Goal: Check status: Check status

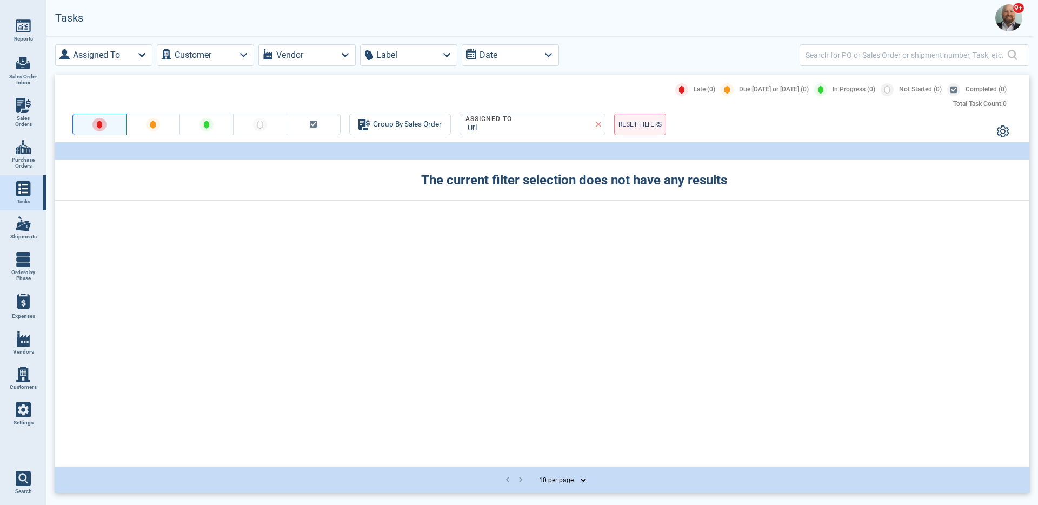
click at [32, 117] on span "Sales Orders" at bounding box center [23, 121] width 29 height 12
select select "50"
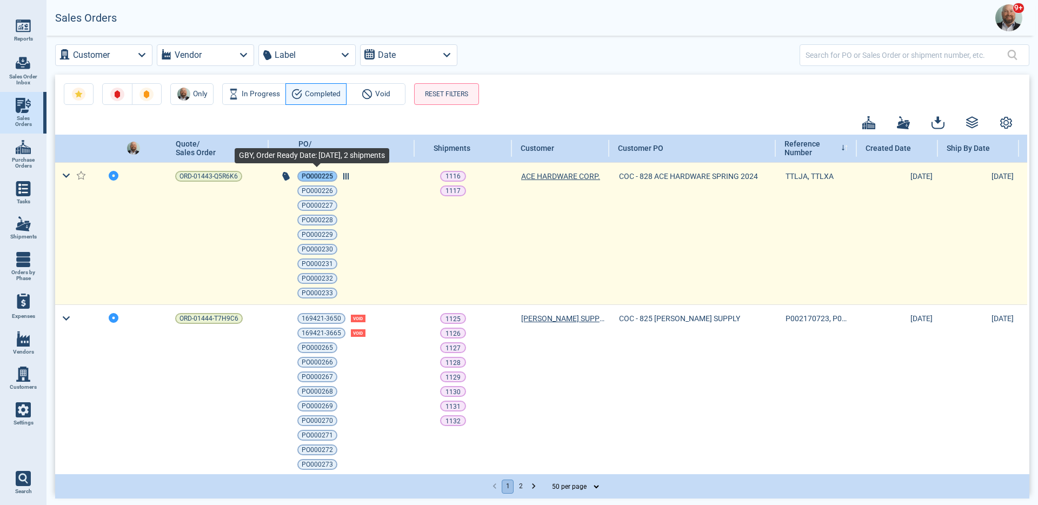
click at [327, 178] on span "PO000225" at bounding box center [317, 176] width 31 height 11
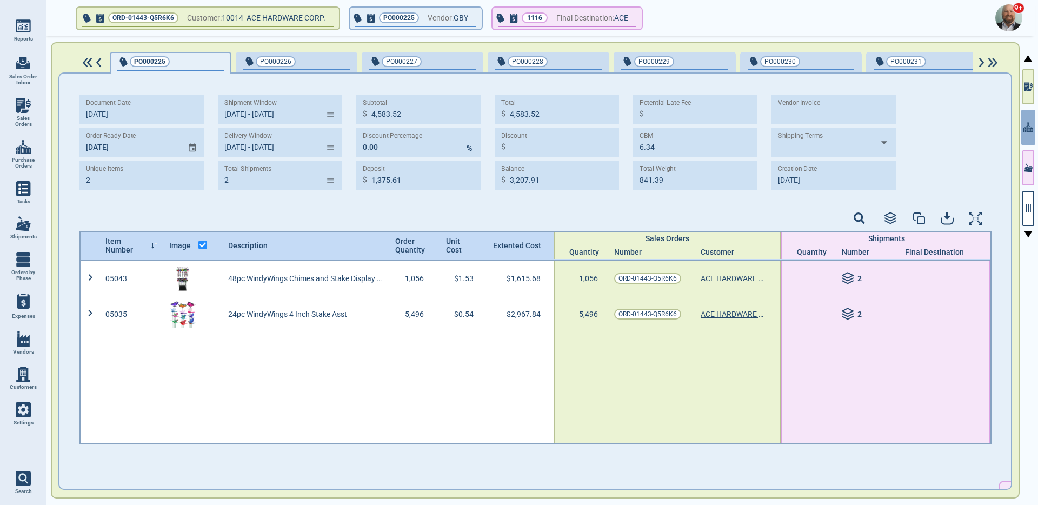
type input "[DATE] - [DATE]"
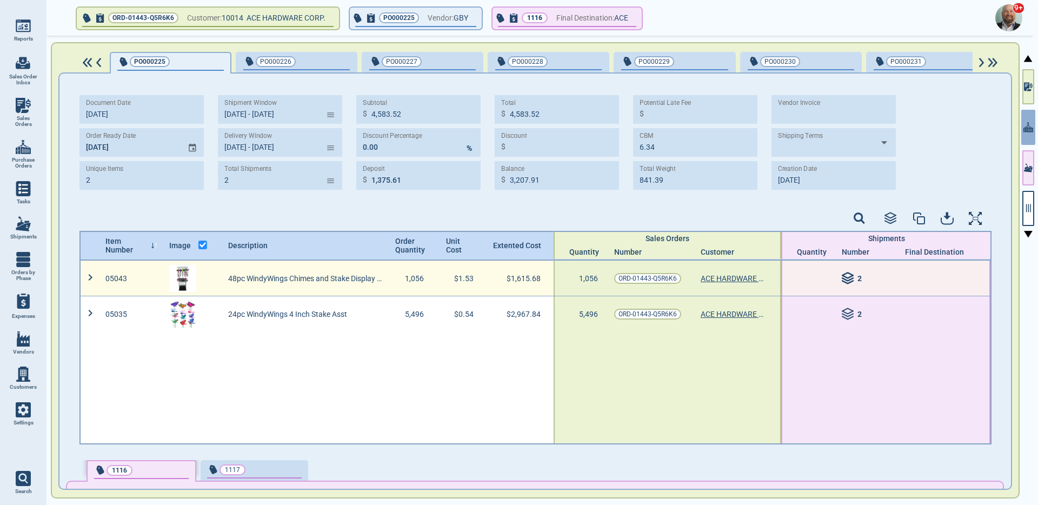
click at [842, 275] on icon at bounding box center [848, 278] width 13 height 13
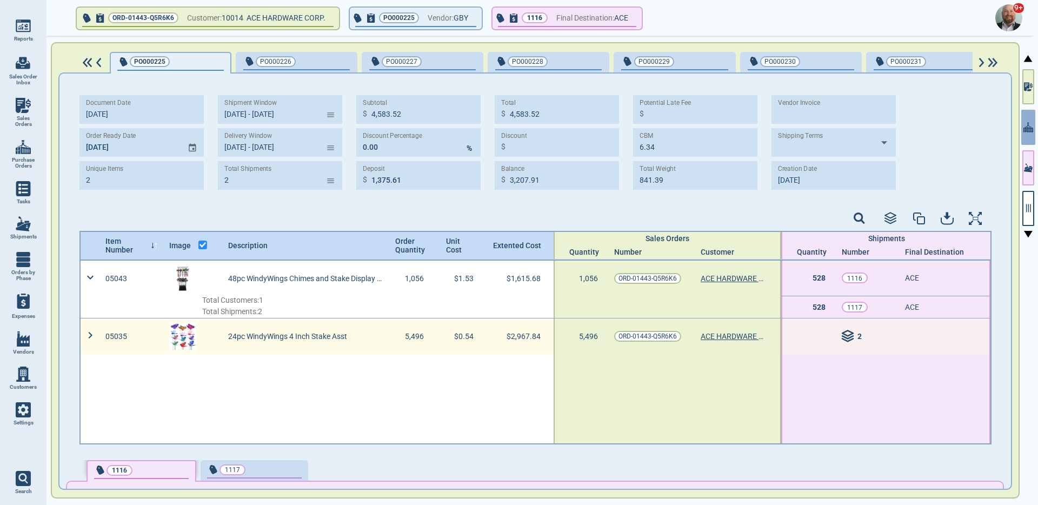
click at [845, 336] on icon at bounding box center [847, 337] width 11 height 3
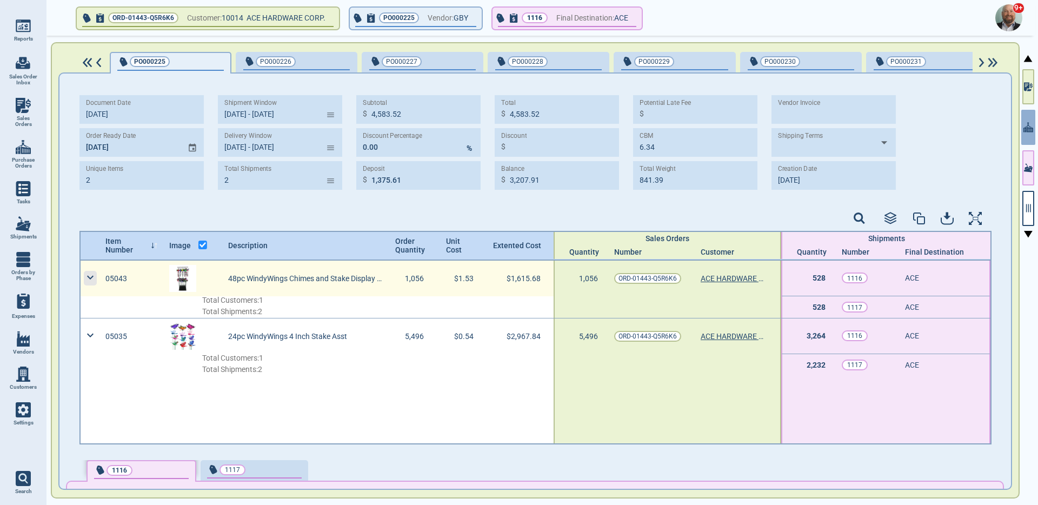
click at [94, 276] on icon at bounding box center [90, 277] width 13 height 13
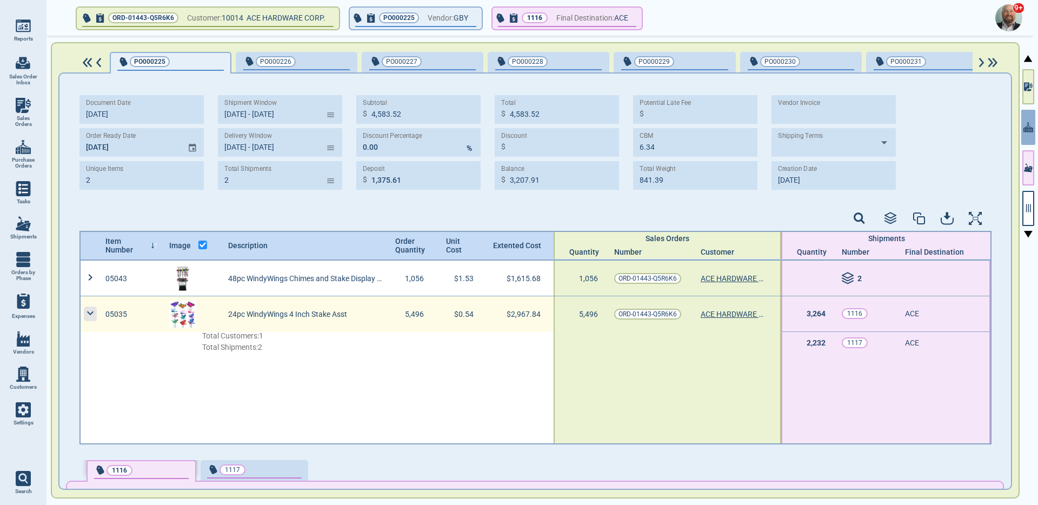
click at [90, 311] on icon at bounding box center [90, 313] width 13 height 13
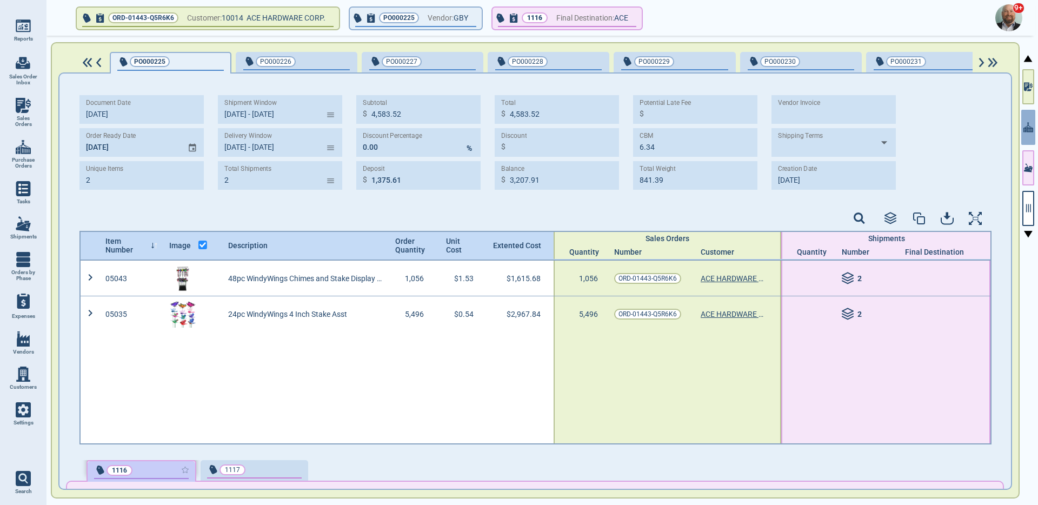
click at [170, 464] on div "button" at bounding box center [171, 469] width 35 height 11
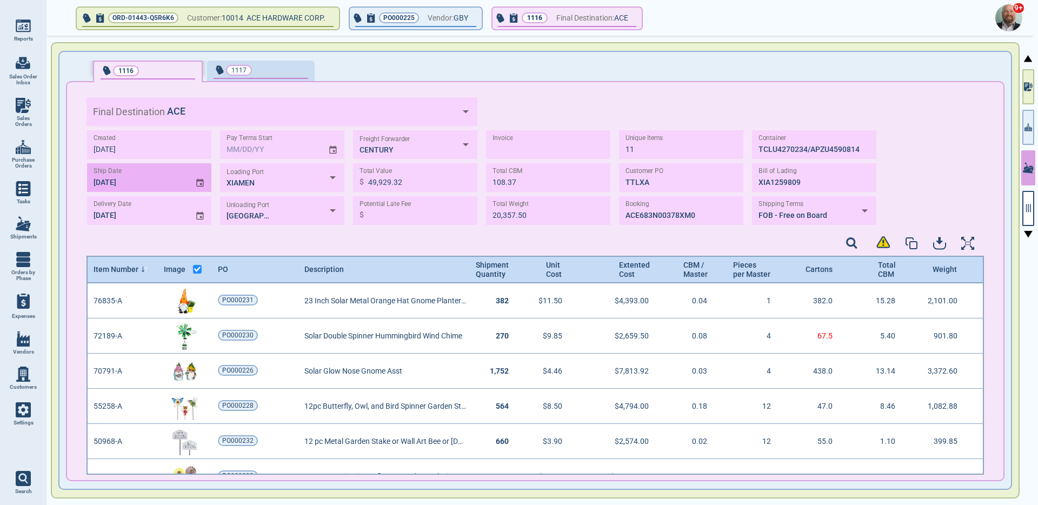
scroll to position [188, 894]
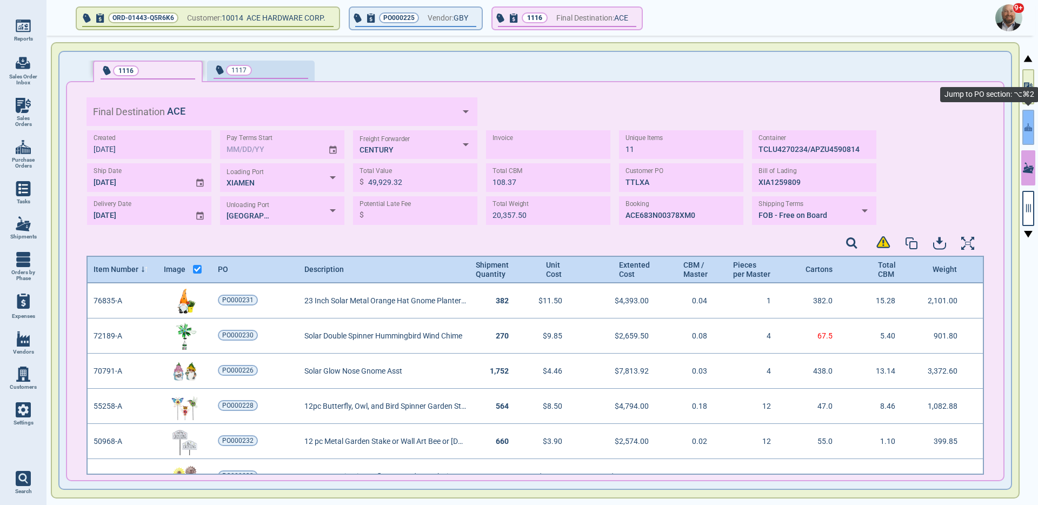
click at [1026, 139] on button "button" at bounding box center [1028, 127] width 12 height 35
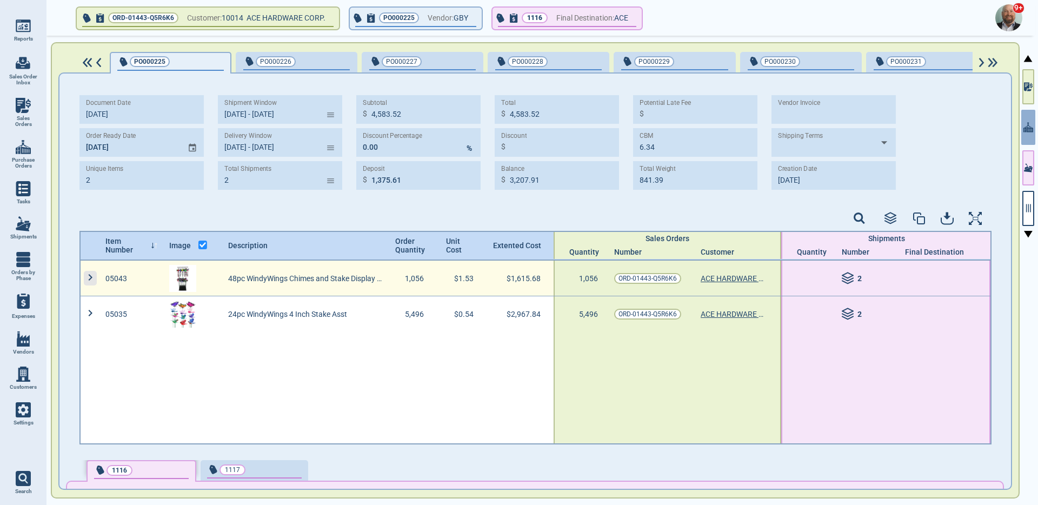
click at [94, 279] on icon at bounding box center [90, 277] width 13 height 13
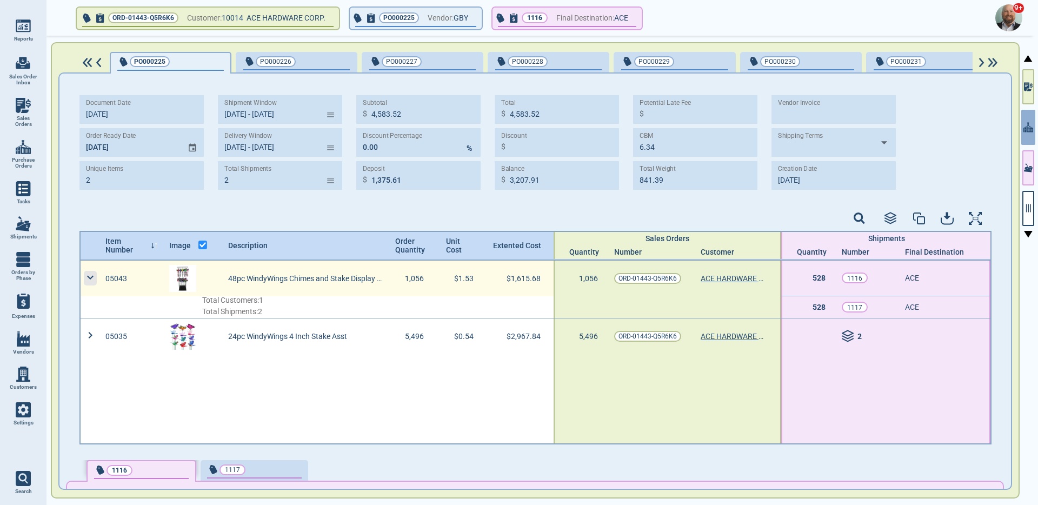
click at [94, 279] on icon at bounding box center [90, 277] width 13 height 13
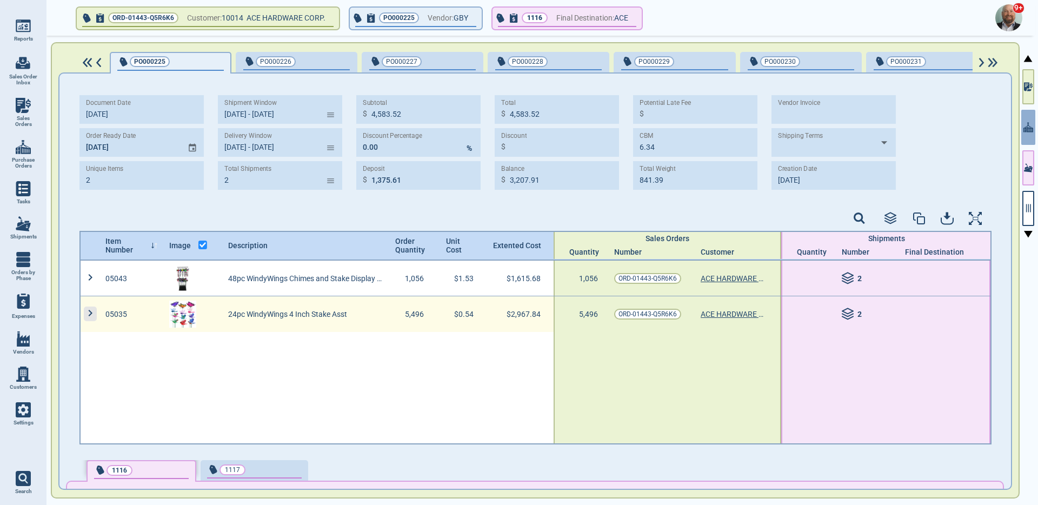
click at [91, 308] on icon at bounding box center [90, 313] width 13 height 13
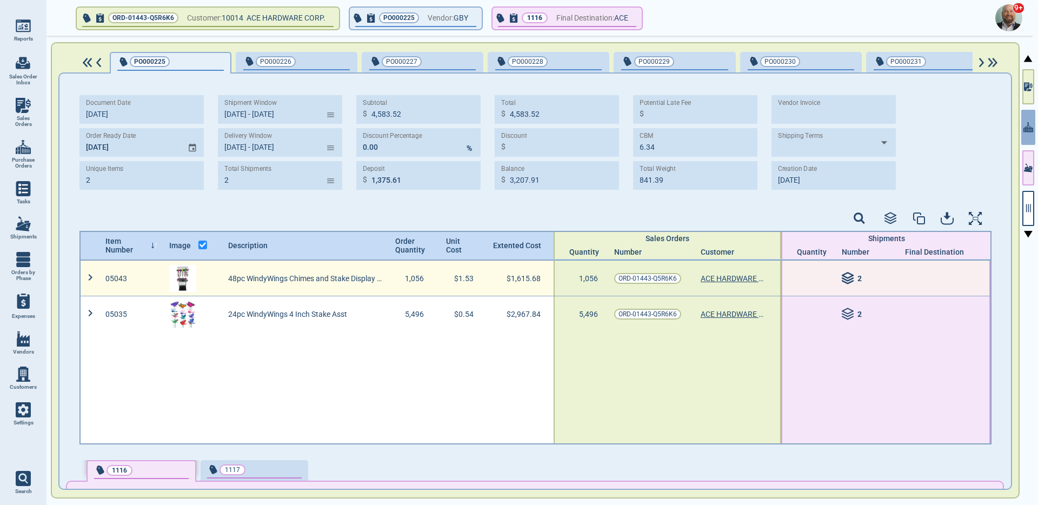
click at [843, 281] on icon at bounding box center [847, 282] width 11 height 3
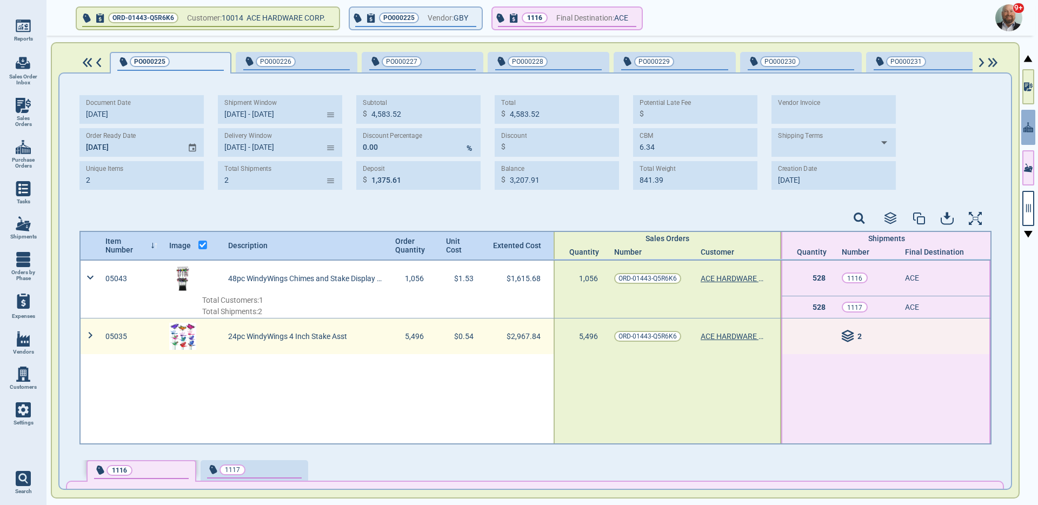
click at [847, 338] on div "2" at bounding box center [877, 336] width 70 height 13
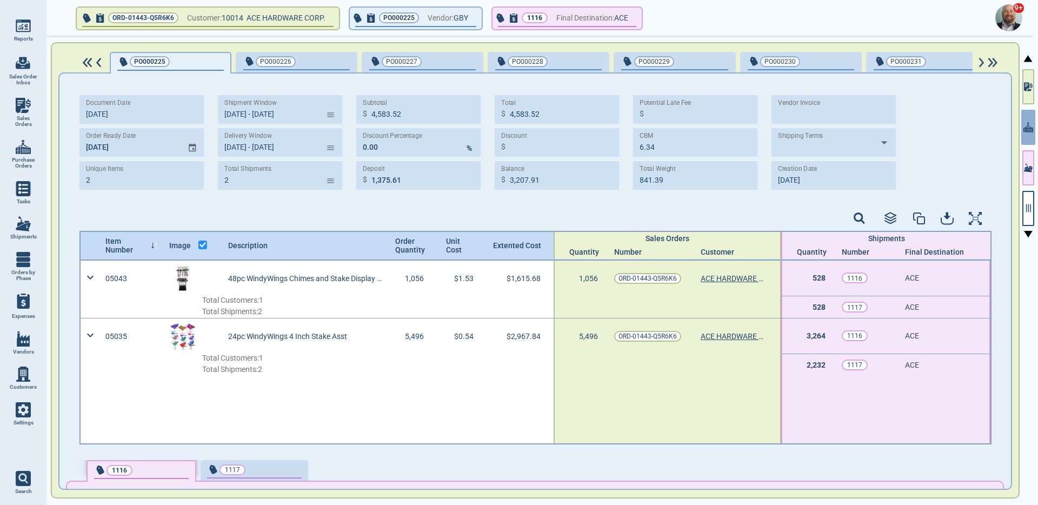
click at [149, 464] on div "1116" at bounding box center [141, 470] width 95 height 12
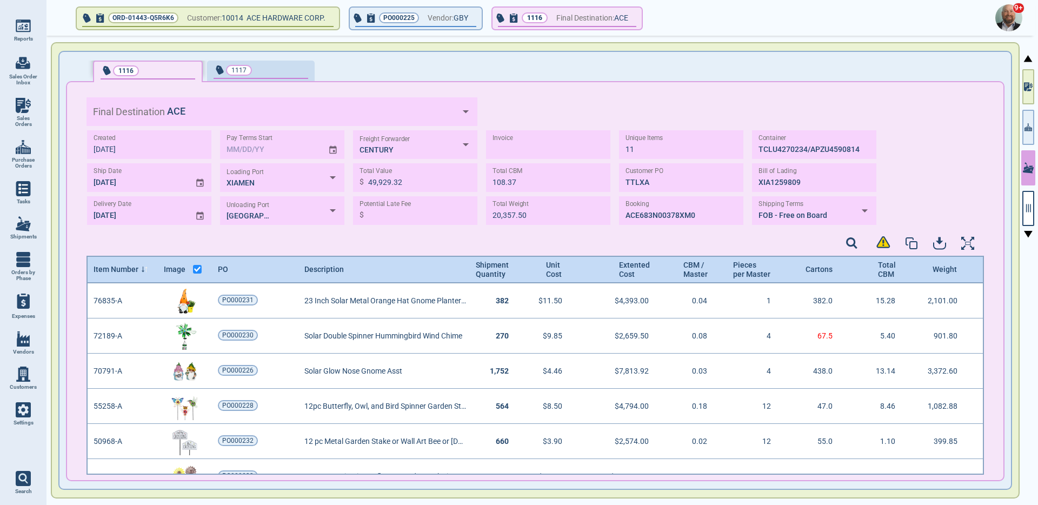
scroll to position [188, 894]
click at [1025, 211] on icon "button" at bounding box center [1029, 208] width 10 height 10
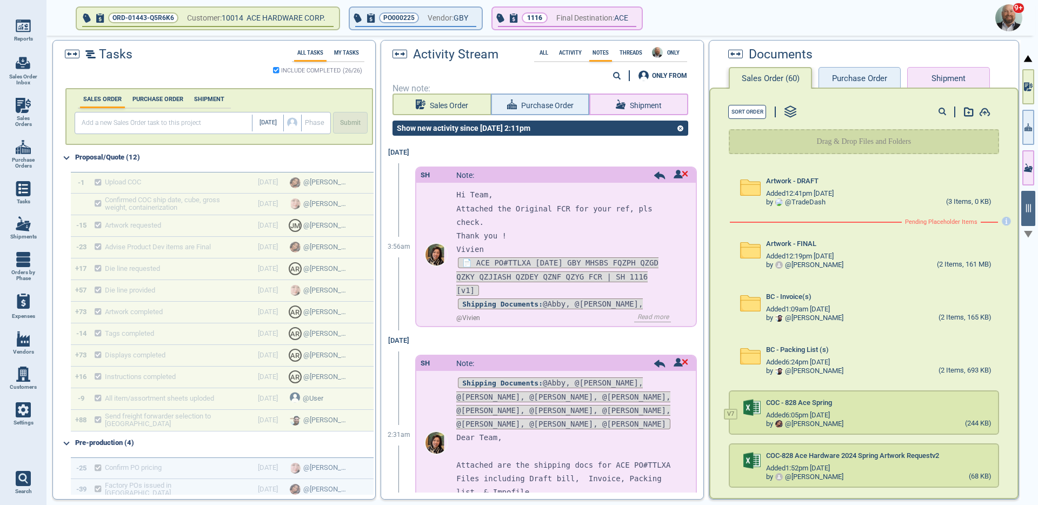
click at [92, 55] on img at bounding box center [90, 54] width 10 height 8
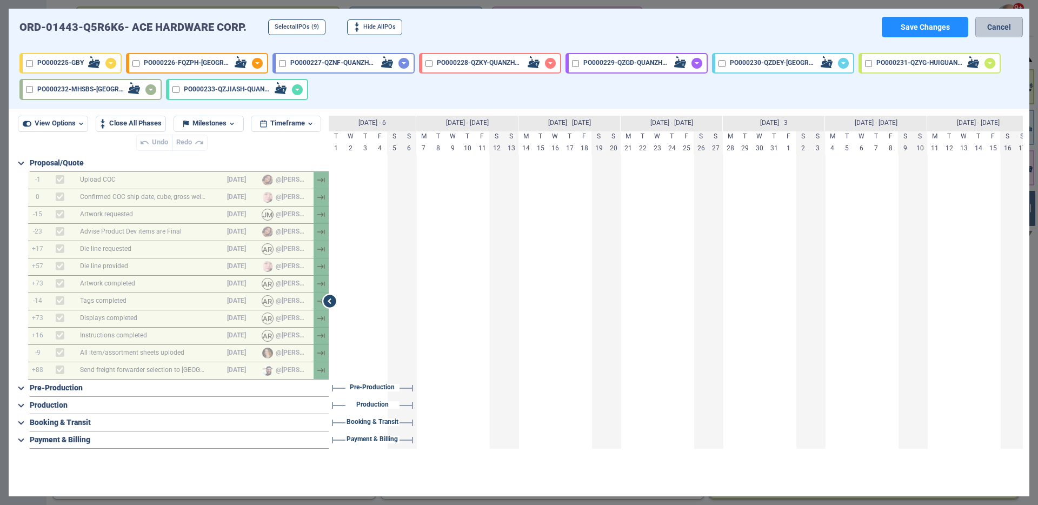
click at [999, 23] on button "Cancel" at bounding box center [999, 27] width 48 height 21
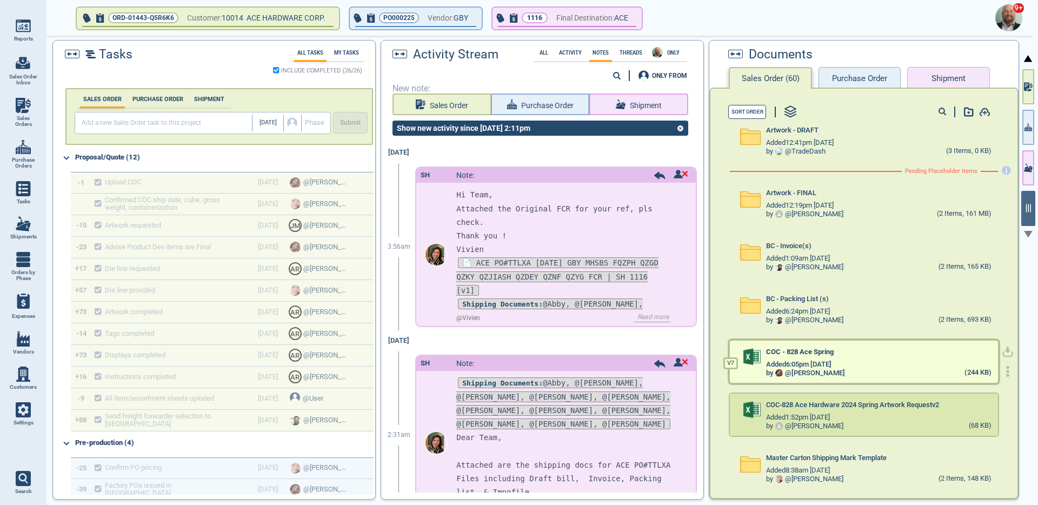
scroll to position [51, 0]
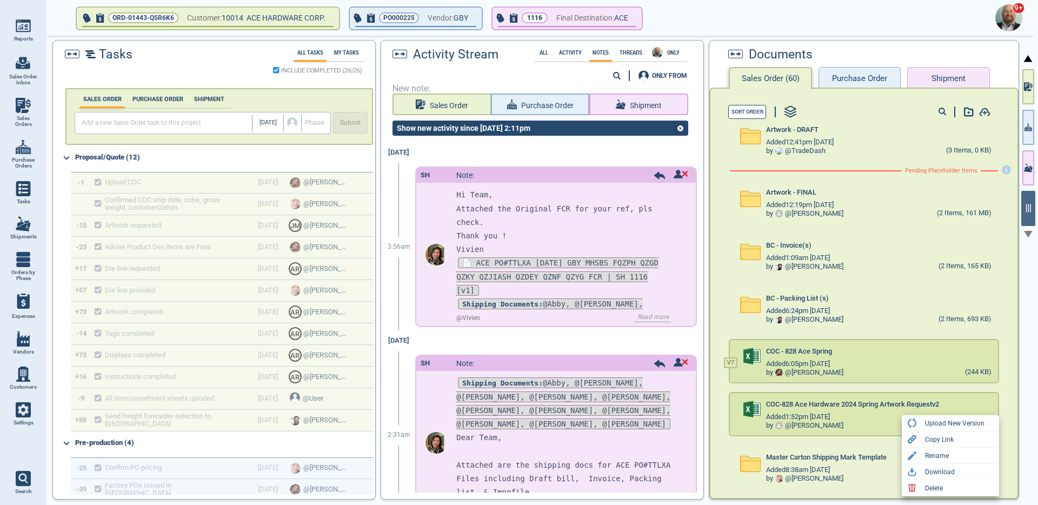
click at [848, 473] on div at bounding box center [519, 252] width 1038 height 505
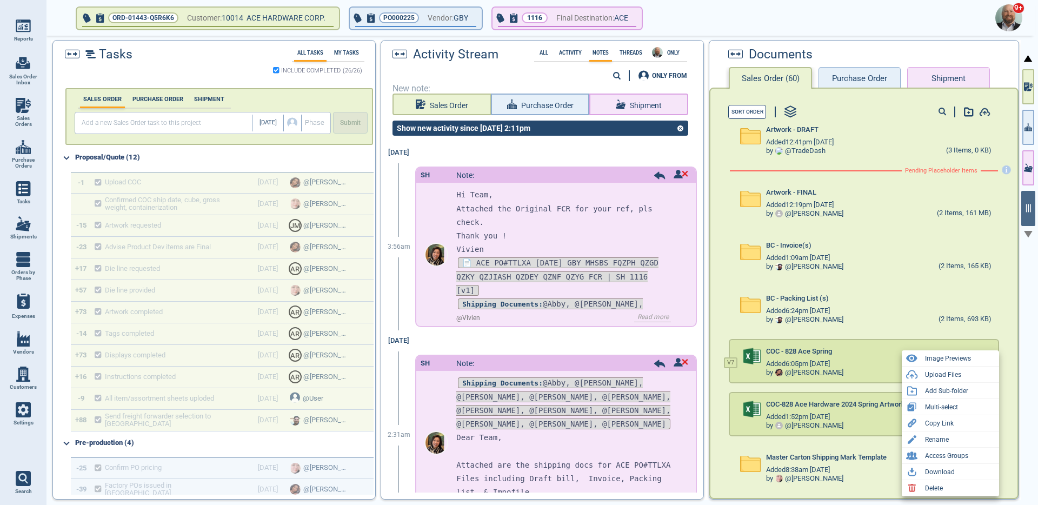
click at [689, 309] on div at bounding box center [519, 252] width 1038 height 505
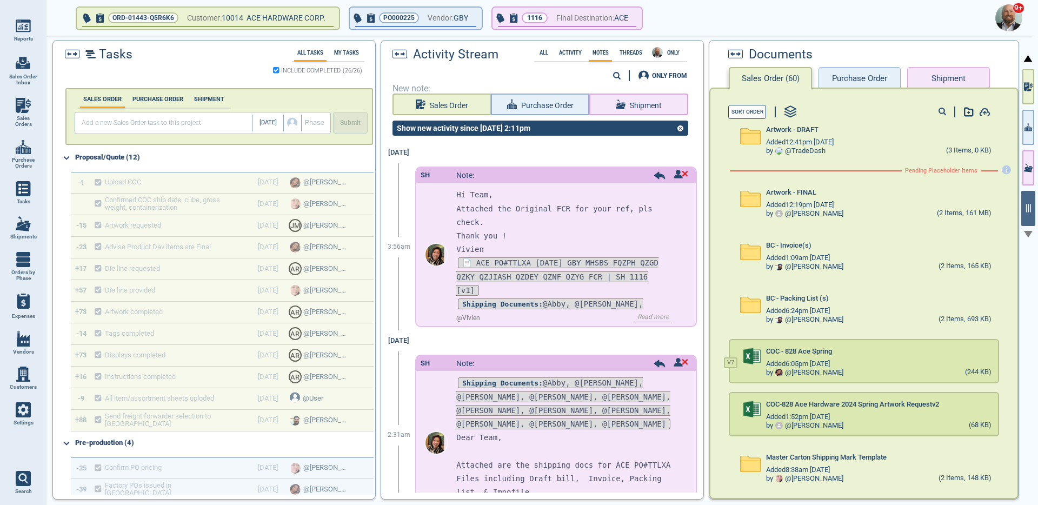
click at [1021, 132] on div at bounding box center [1028, 271] width 15 height 471
click at [1029, 130] on icon "button" at bounding box center [1029, 127] width 8 height 8
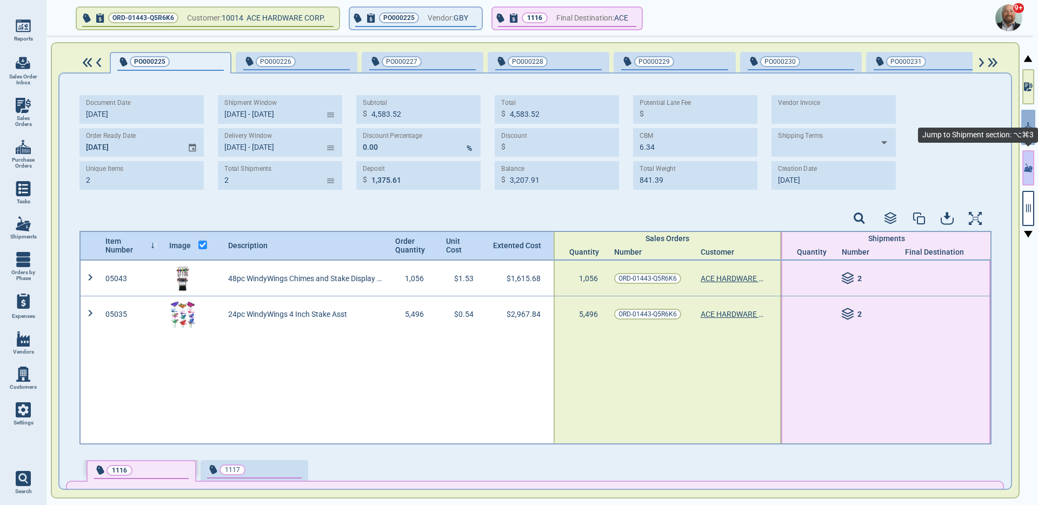
drag, startPoint x: 1027, startPoint y: 162, endPoint x: 1028, endPoint y: 148, distance: 14.1
click at [1027, 162] on button "button" at bounding box center [1028, 167] width 12 height 35
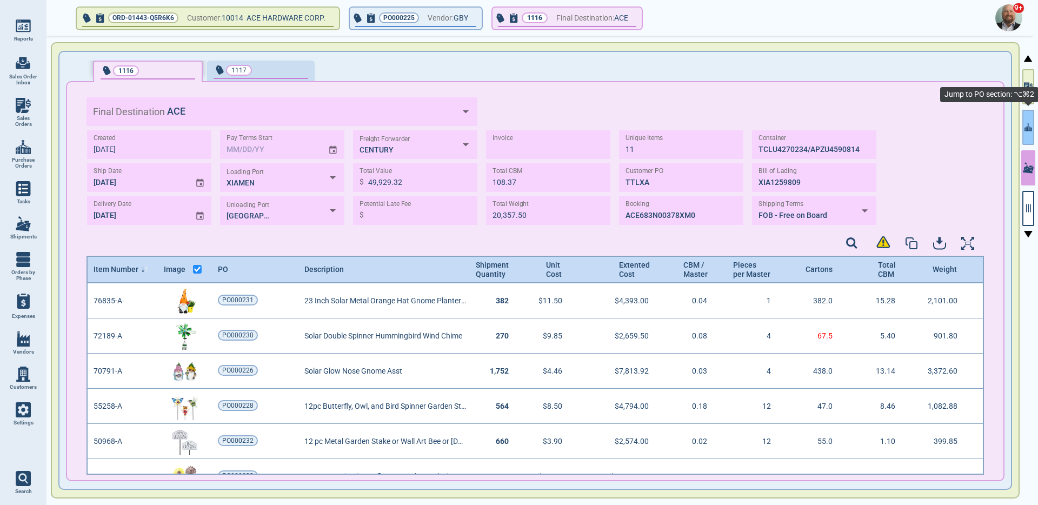
scroll to position [188, 894]
click at [1024, 130] on button "button" at bounding box center [1028, 127] width 12 height 35
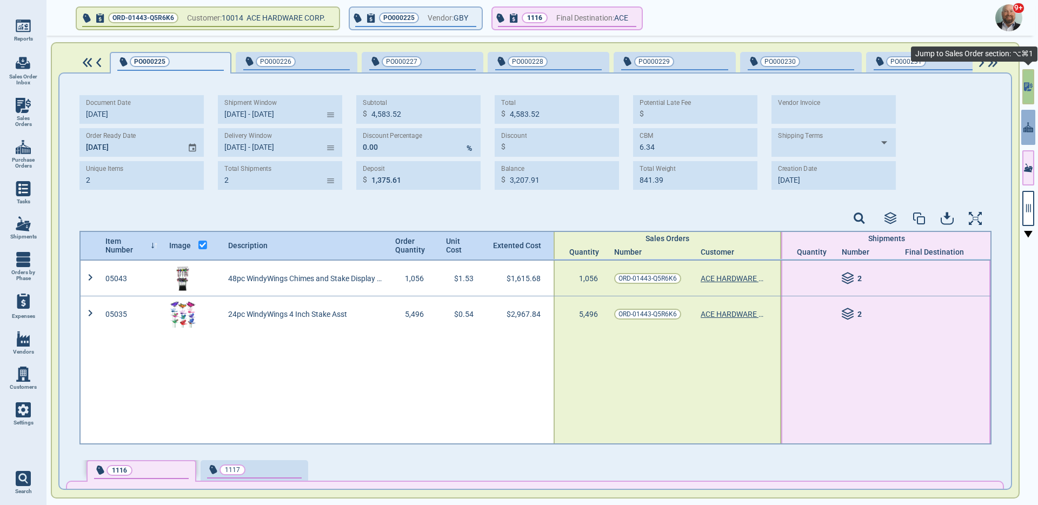
click at [1022, 83] on button "button" at bounding box center [1028, 86] width 12 height 35
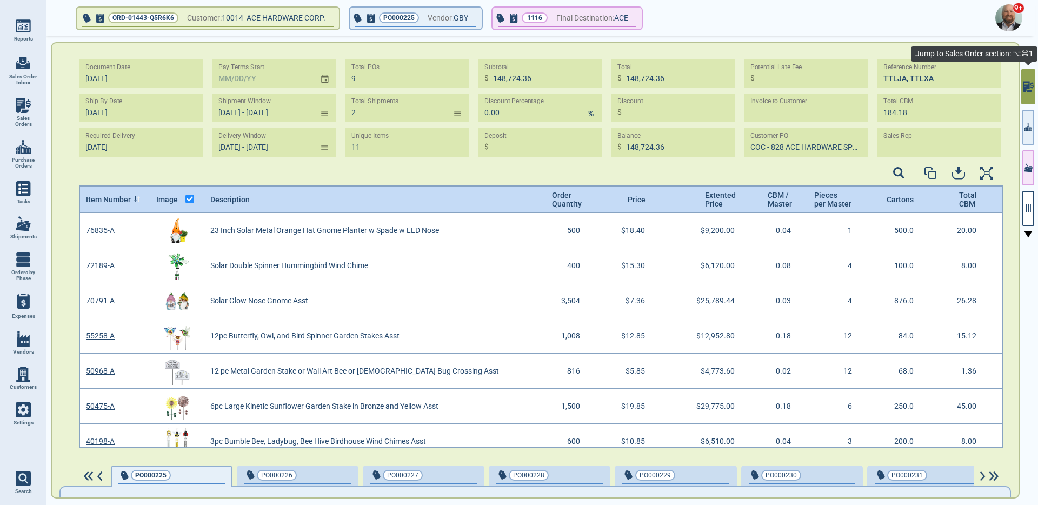
scroll to position [231, 921]
click at [1029, 122] on icon "button" at bounding box center [1029, 127] width 8 height 11
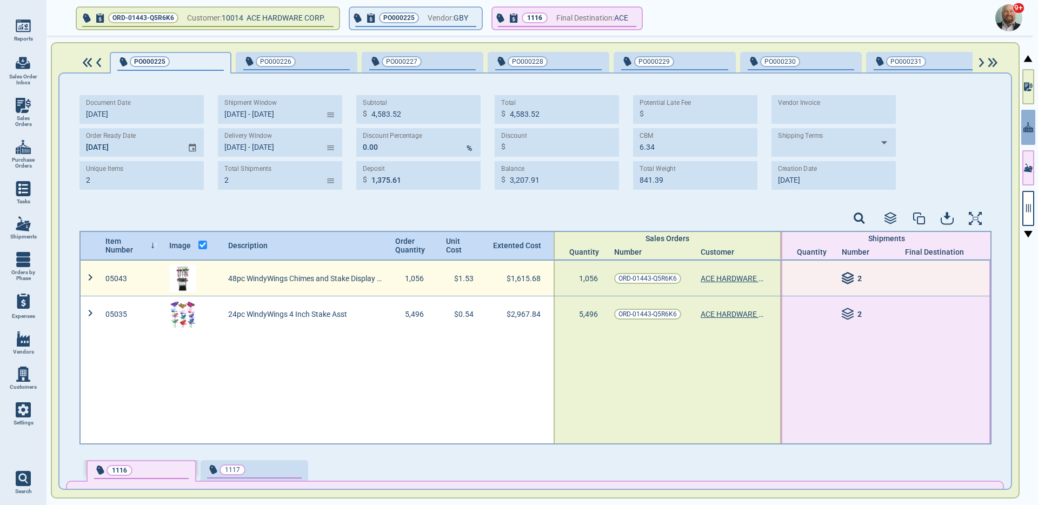
click at [842, 280] on icon at bounding box center [848, 278] width 13 height 13
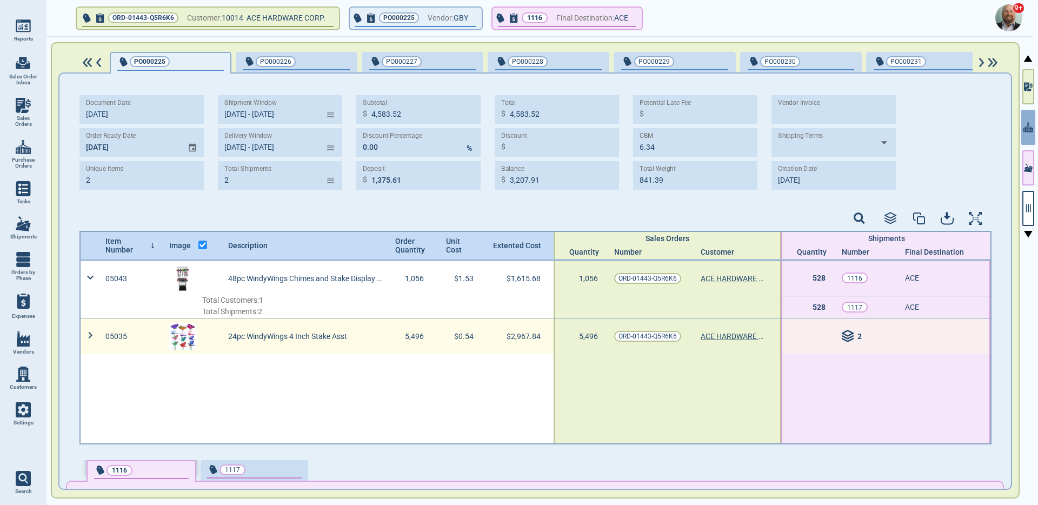
click at [842, 334] on icon at bounding box center [847, 332] width 11 height 5
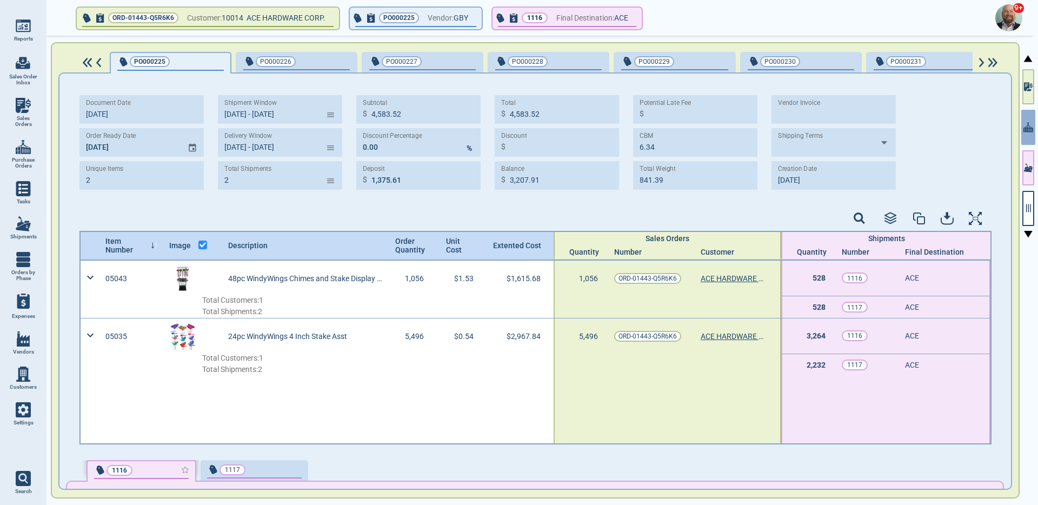
click at [164, 465] on div "button" at bounding box center [171, 469] width 35 height 11
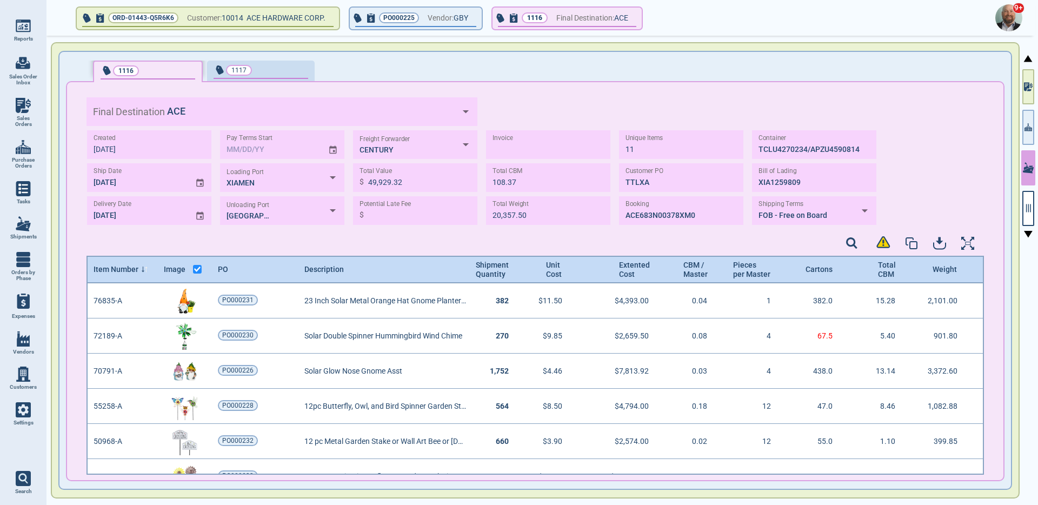
scroll to position [188, 894]
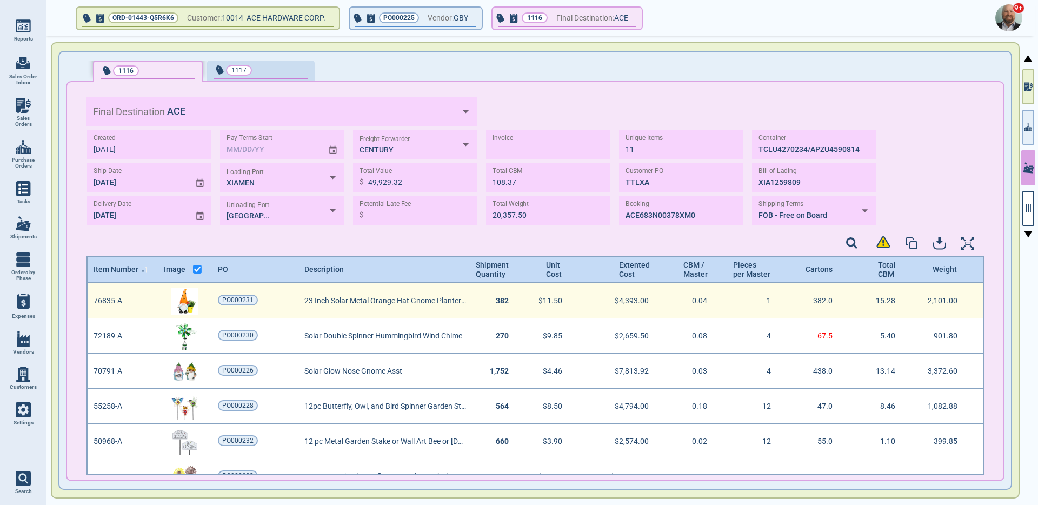
click at [188, 305] on img "grid" at bounding box center [184, 301] width 27 height 27
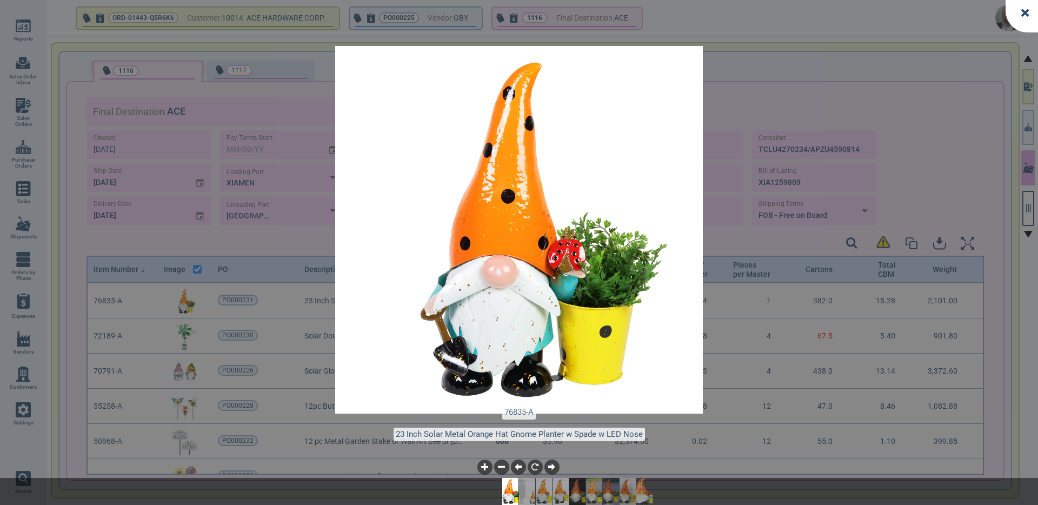
click at [594, 485] on img at bounding box center [594, 491] width 32 height 27
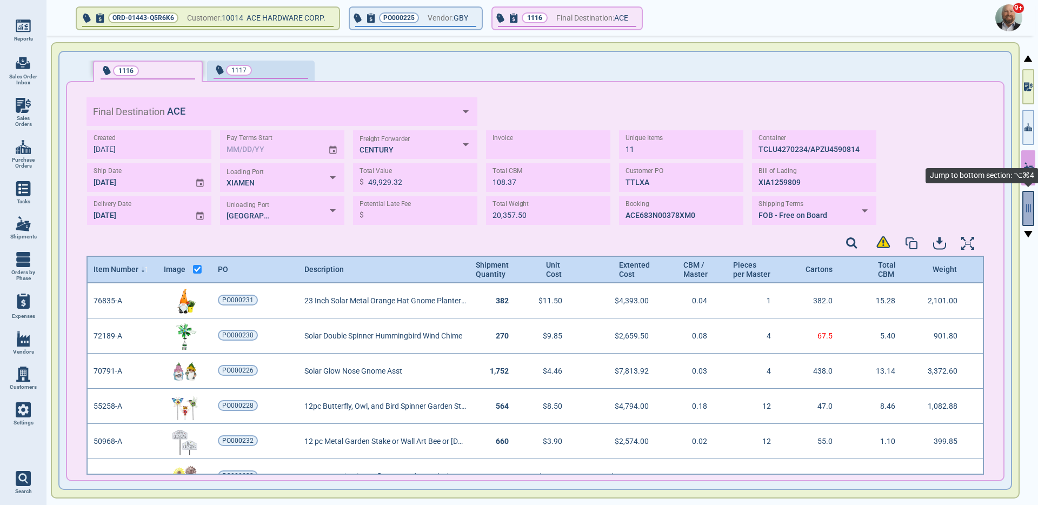
click at [1031, 214] on button "button" at bounding box center [1028, 208] width 12 height 35
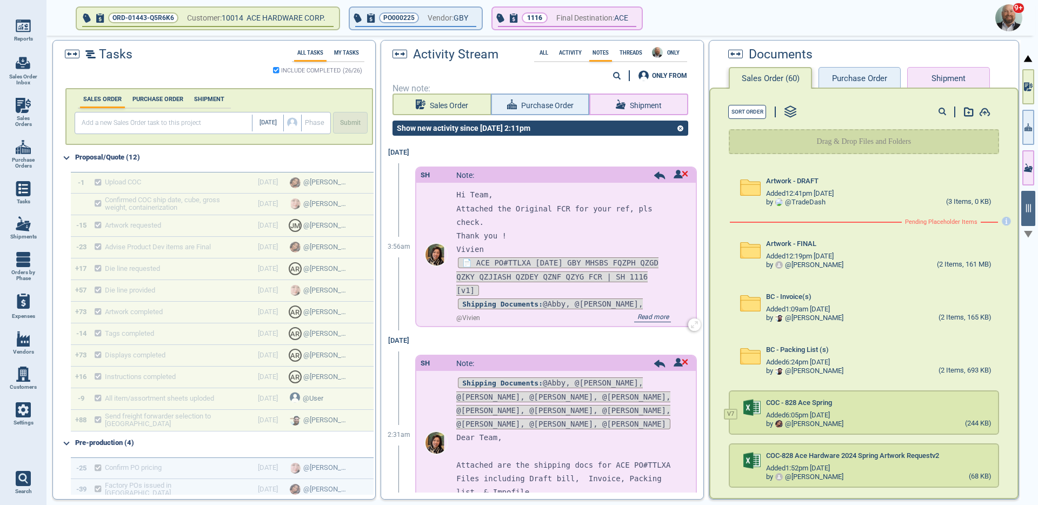
click at [543, 303] on strong "Shipping Documents:" at bounding box center [502, 304] width 81 height 8
click at [526, 305] on strong "Shipping Documents:" at bounding box center [502, 304] width 81 height 8
click at [515, 305] on strong "Shipping Documents:" at bounding box center [502, 304] width 81 height 8
click at [635, 314] on span "Read more" at bounding box center [652, 318] width 37 height 9
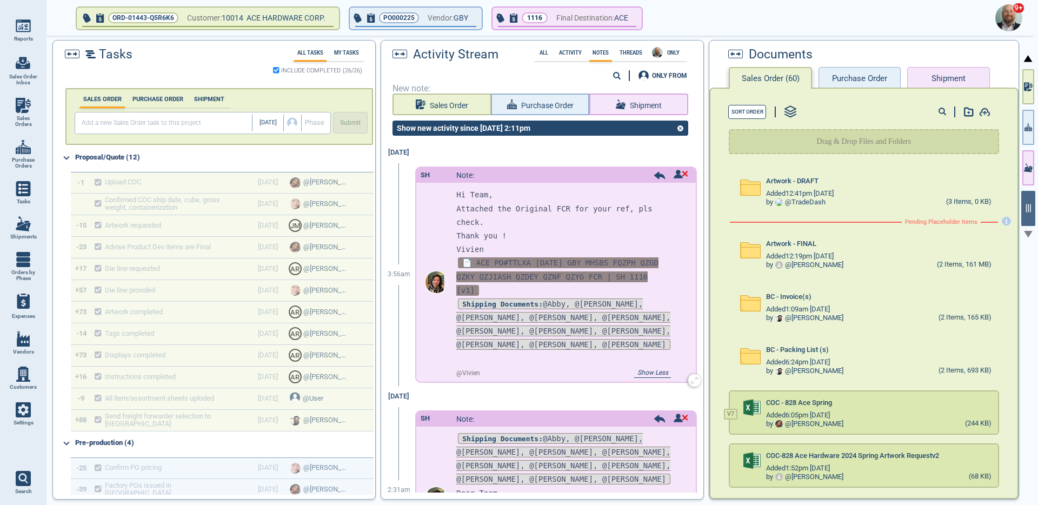
click at [500, 264] on span "📄 ACE PO#TTLXA [DATE] GBY MHSBS FQZPH QZGD QZKY QZJIASH QZDEY QZNF QZYG FCR | S…" at bounding box center [557, 276] width 202 height 38
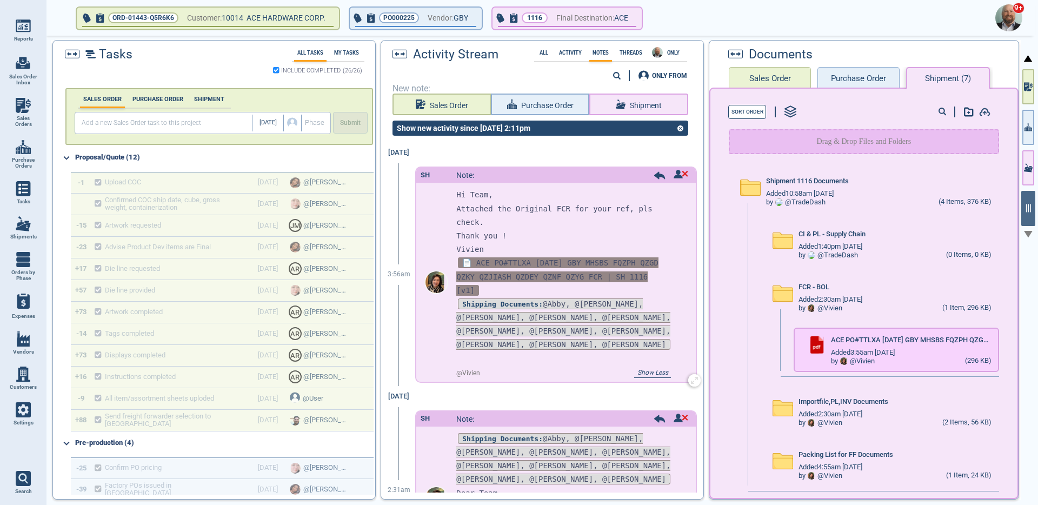
scroll to position [17, 0]
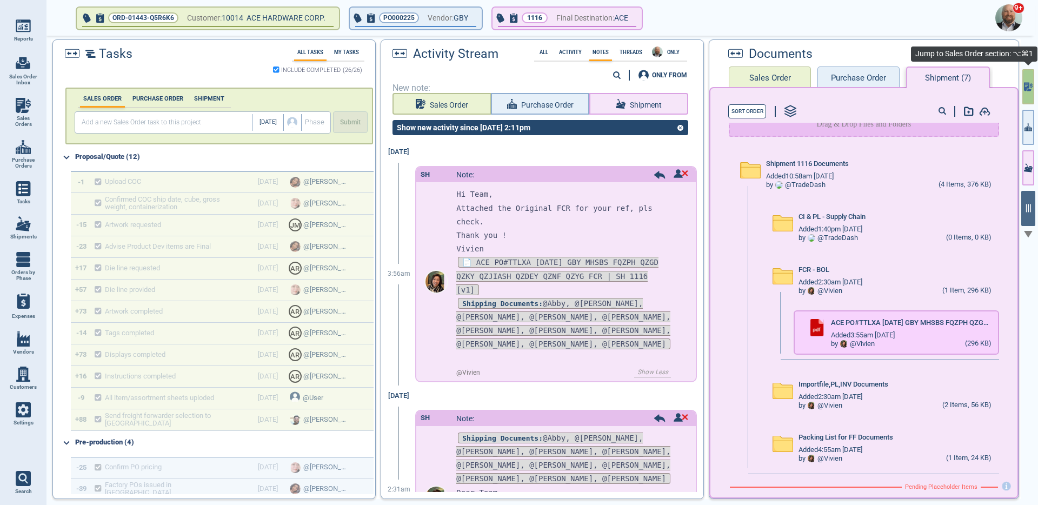
click at [1025, 84] on icon "button" at bounding box center [1028, 86] width 9 height 11
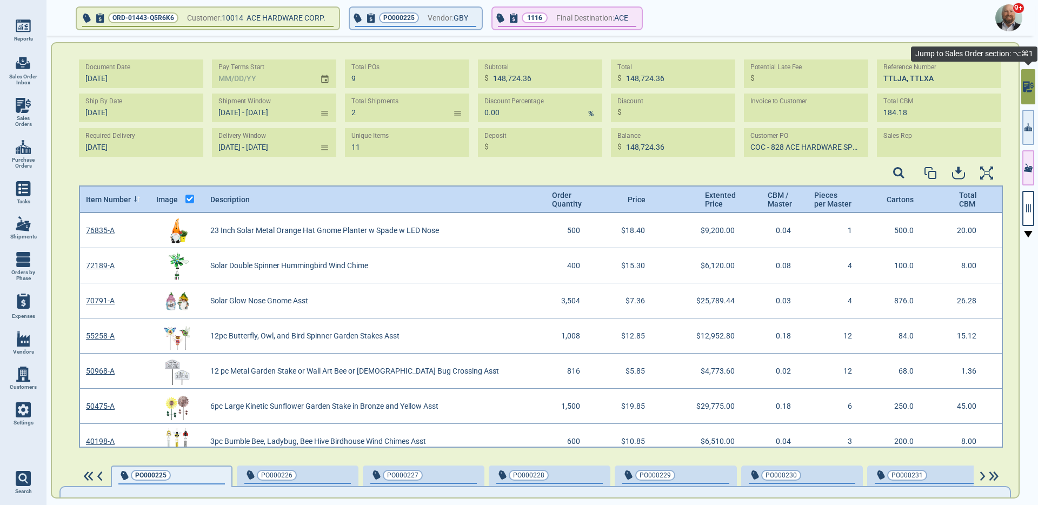
scroll to position [231, 921]
click at [605, 172] on div at bounding box center [541, 174] width 924 height 22
